Goal: Entertainment & Leisure: Consume media (video, audio)

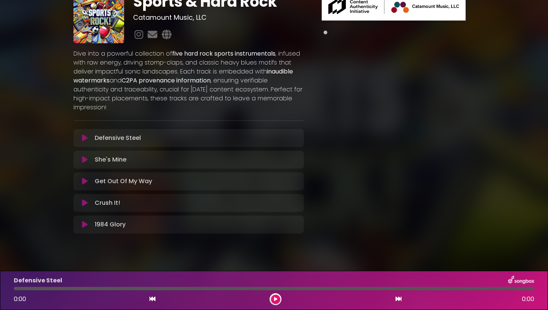
scroll to position [43, 0]
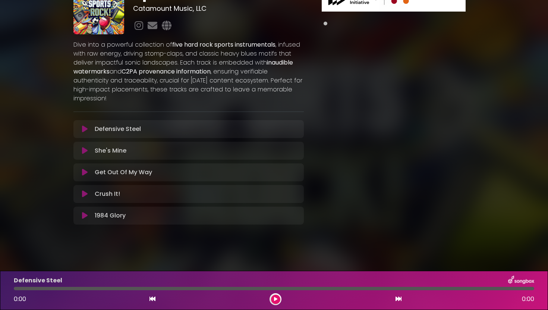
click at [83, 129] on icon at bounding box center [85, 128] width 6 height 7
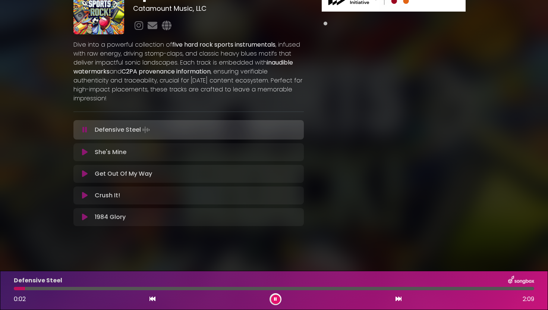
click at [162, 126] on div "Defensive Steel Loading Track..." at bounding box center [195, 129] width 207 height 10
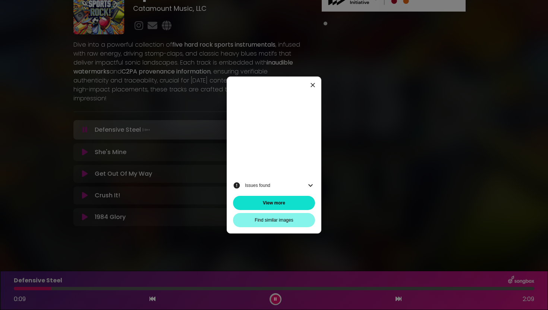
click at [314, 85] on icon "button" at bounding box center [312, 84] width 7 height 7
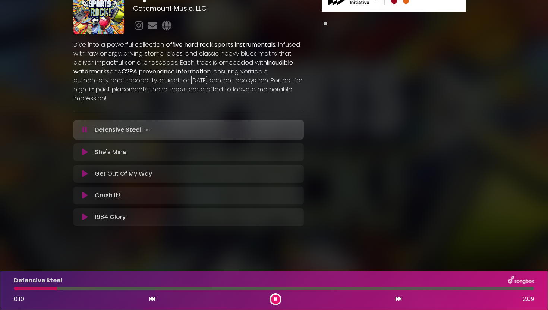
click at [84, 132] on icon at bounding box center [84, 129] width 5 height 7
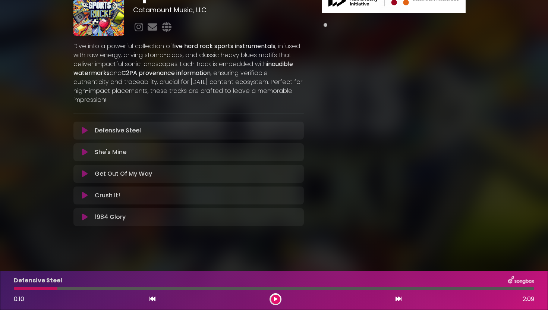
scroll to position [44, 0]
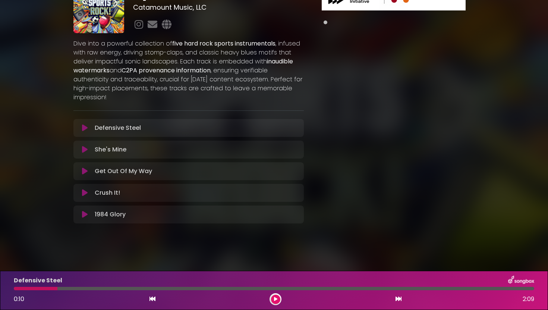
click at [275, 299] on icon at bounding box center [275, 299] width 3 height 4
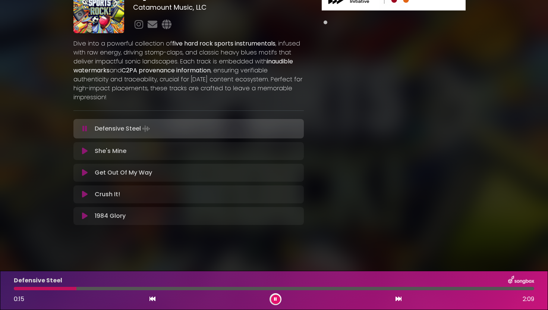
click at [83, 130] on icon at bounding box center [84, 128] width 5 height 7
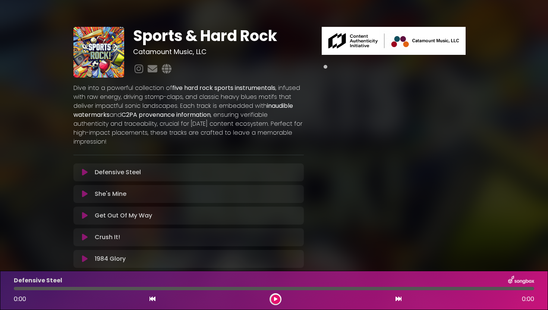
scroll to position [44, 0]
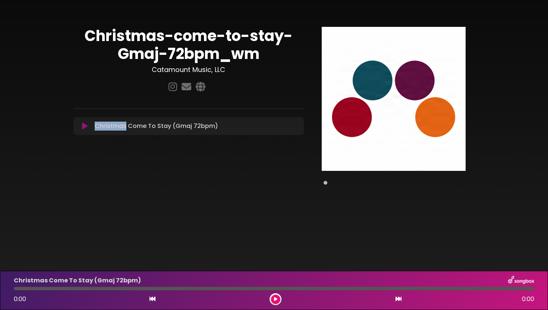
click at [84, 125] on icon at bounding box center [85, 125] width 6 height 7
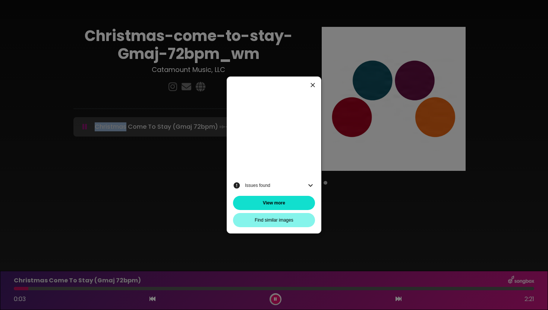
click at [311, 85] on icon "button" at bounding box center [312, 84] width 7 height 7
click at [315, 85] on icon "button" at bounding box center [312, 84] width 7 height 7
